Goal: Find specific page/section: Find specific page/section

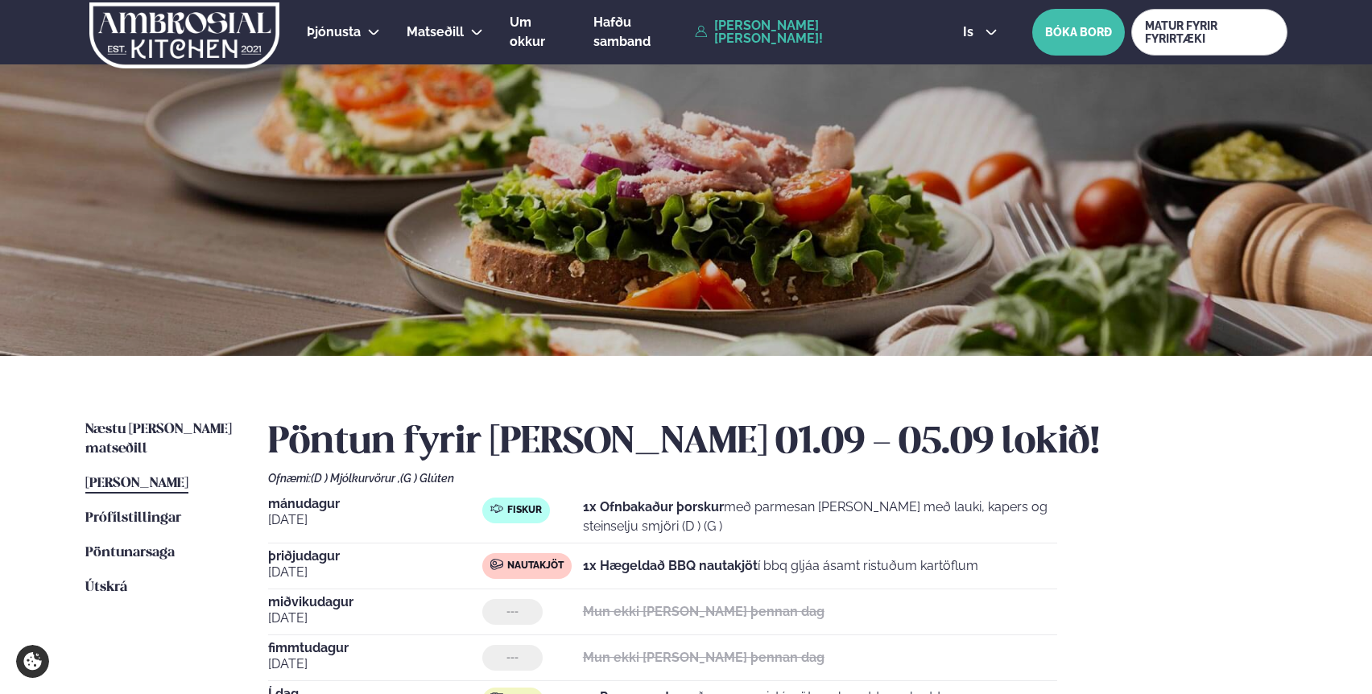
scroll to position [243, 0]
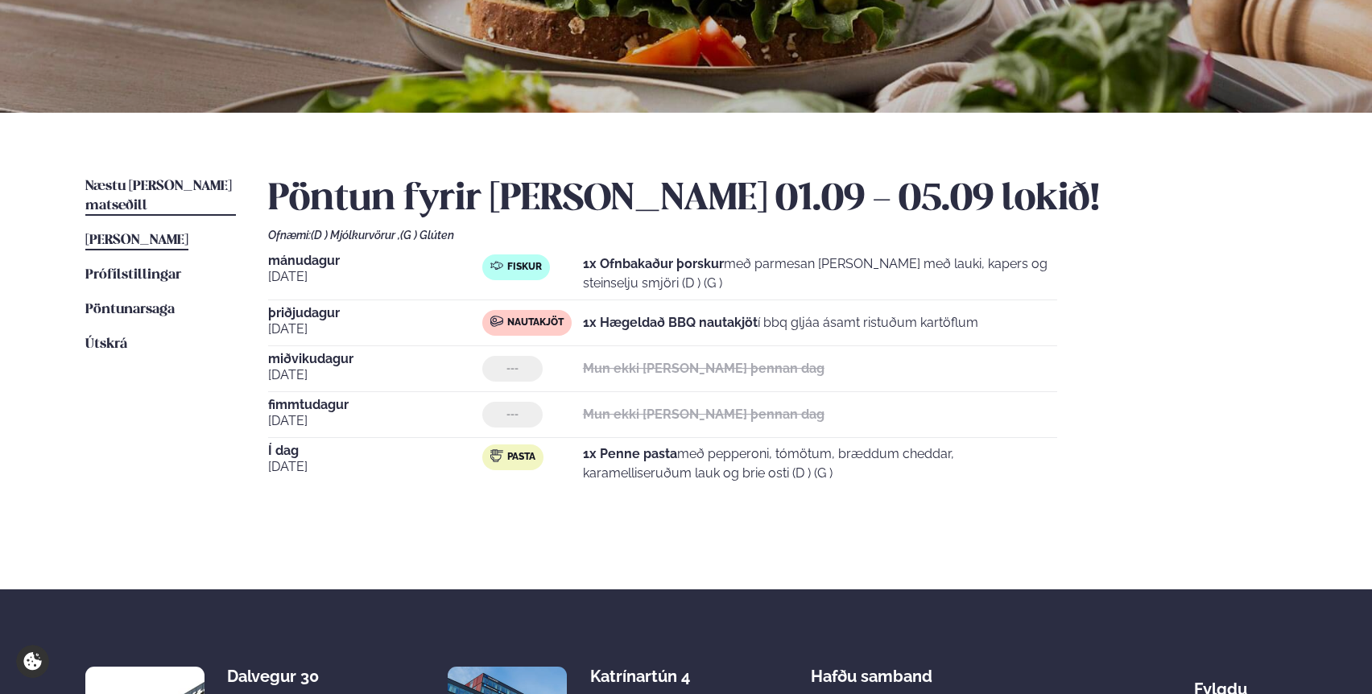
click at [137, 188] on span "Næstu [PERSON_NAME] matseðill" at bounding box center [158, 196] width 147 height 33
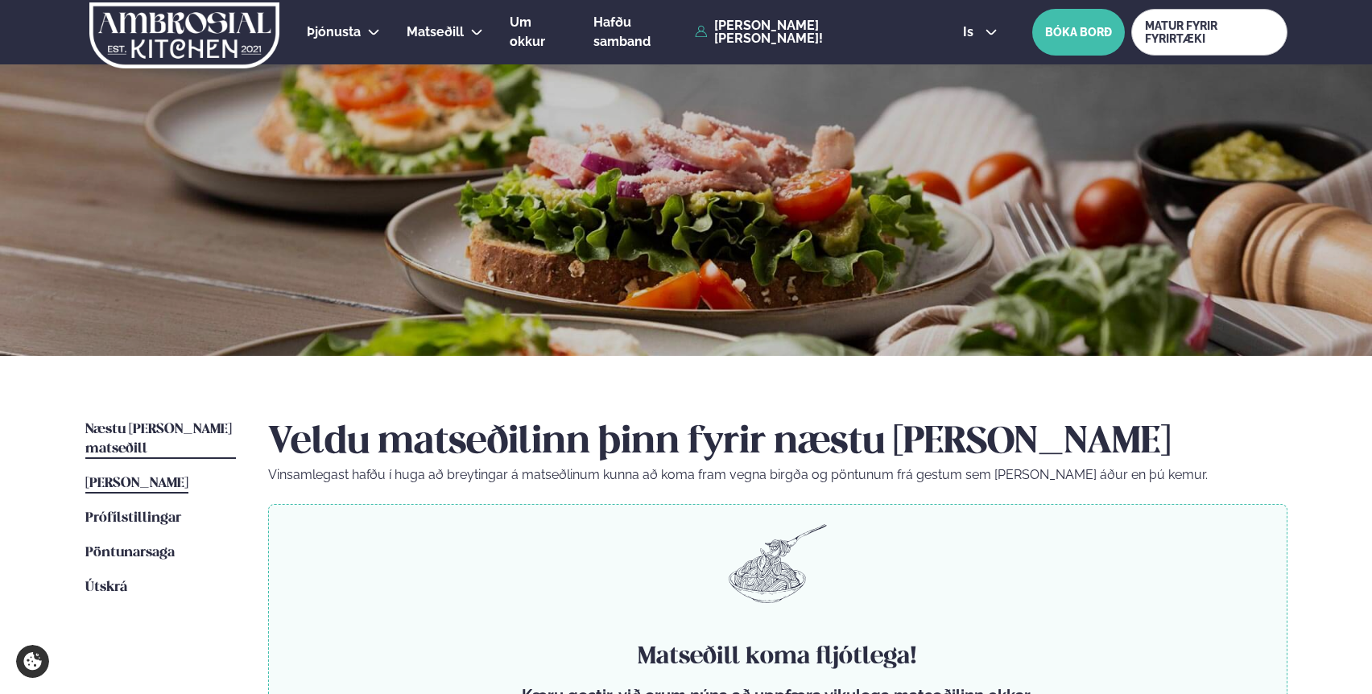
click at [133, 477] on span "[PERSON_NAME]" at bounding box center [136, 484] width 103 height 14
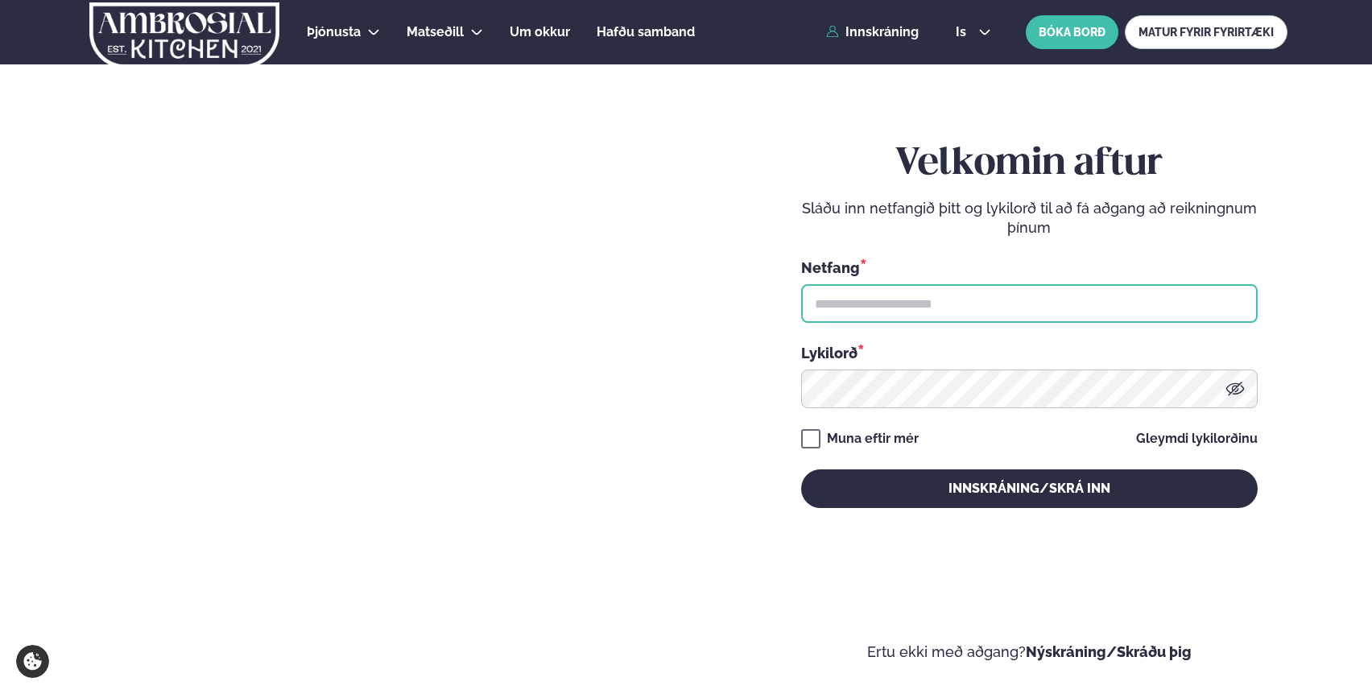
type input "**********"
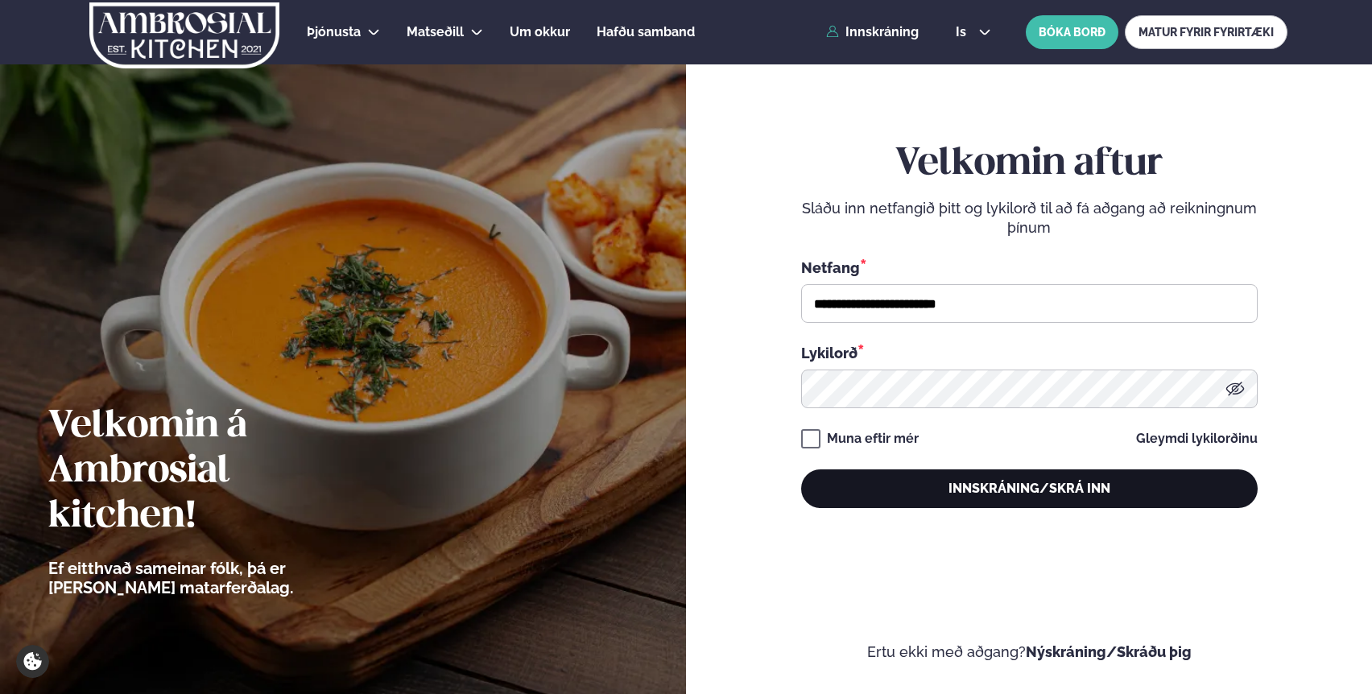
click at [972, 493] on button "Innskráning/Skrá inn" at bounding box center [1029, 489] width 457 height 39
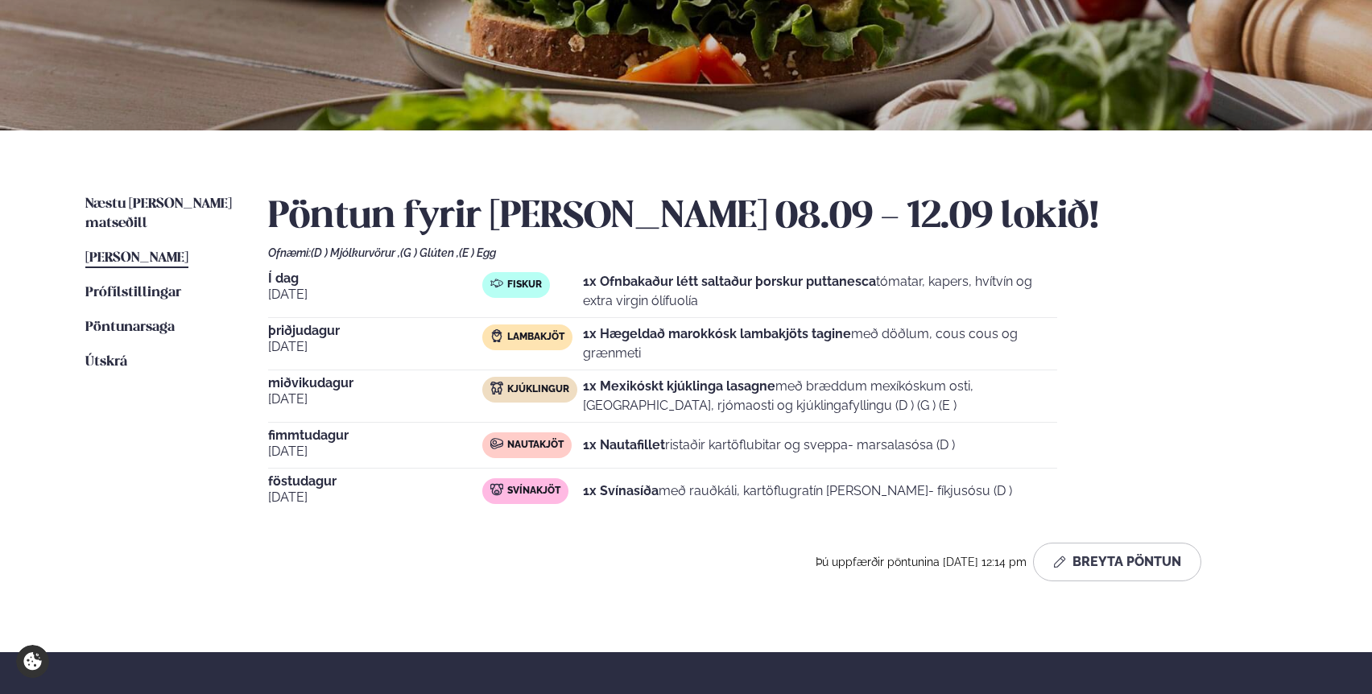
scroll to position [227, 0]
